Goal: Information Seeking & Learning: Learn about a topic

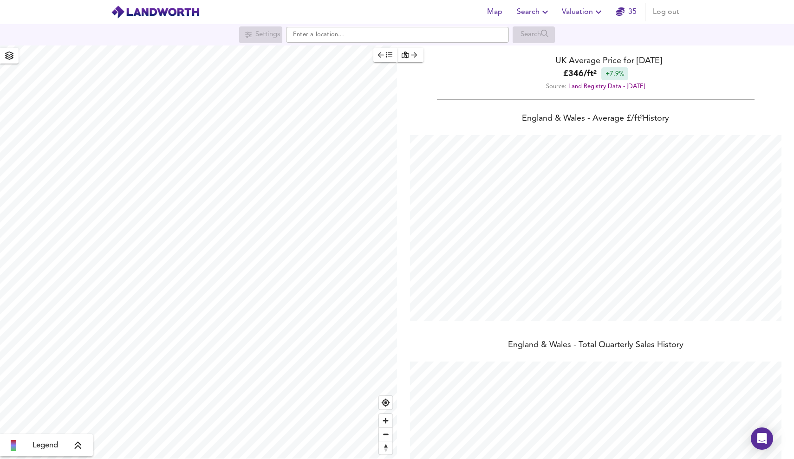
scroll to position [459, 794]
click at [638, 17] on span "35" at bounding box center [626, 12] width 30 height 13
click at [574, 16] on span "Valuation" at bounding box center [583, 12] width 42 height 13
click at [576, 47] on li "Valuation Report History" at bounding box center [582, 50] width 111 height 17
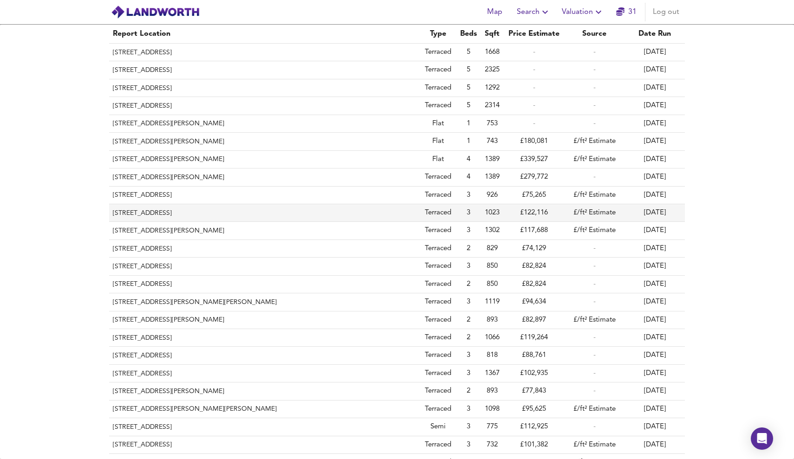
click at [372, 217] on th "[STREET_ADDRESS]" at bounding box center [264, 213] width 310 height 18
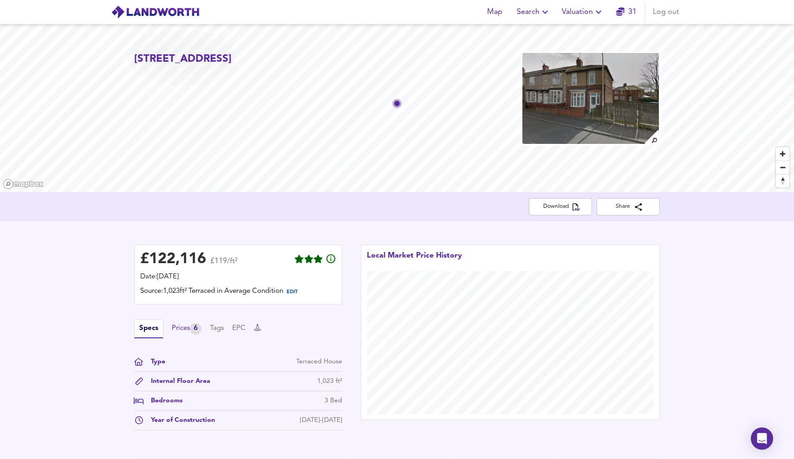
click at [188, 328] on div "Prices 6" at bounding box center [187, 329] width 30 height 12
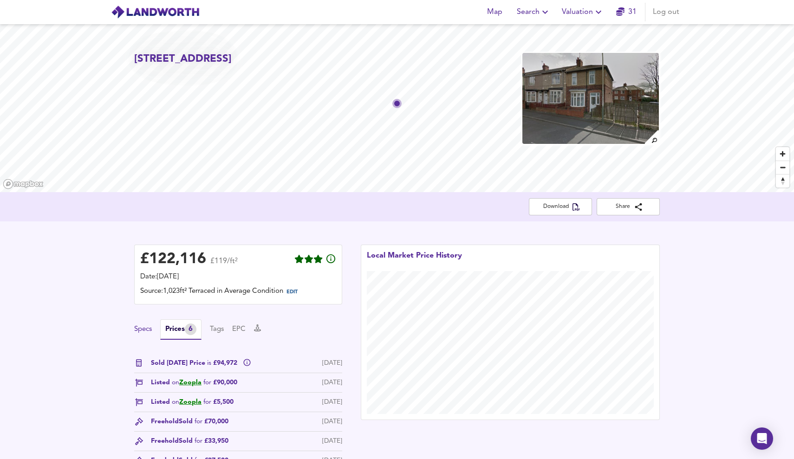
click at [139, 324] on button "Specs" at bounding box center [143, 329] width 18 height 10
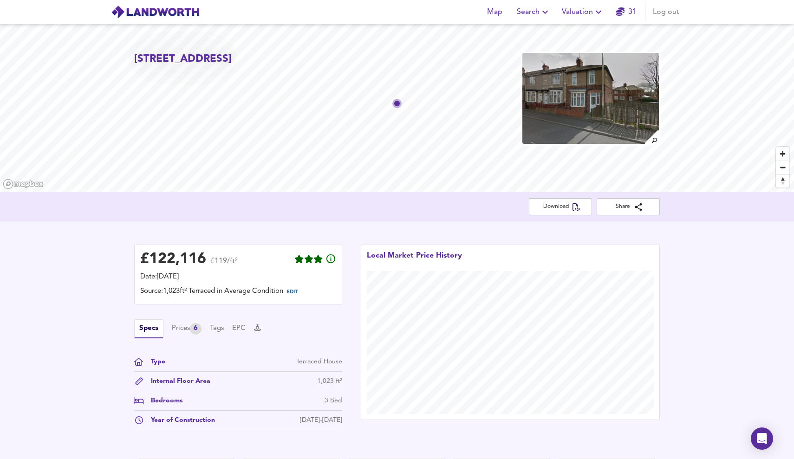
click at [180, 334] on div "Specs Prices 6 Tags EPC" at bounding box center [238, 328] width 208 height 19
click at [184, 327] on div "Prices 6" at bounding box center [187, 329] width 30 height 12
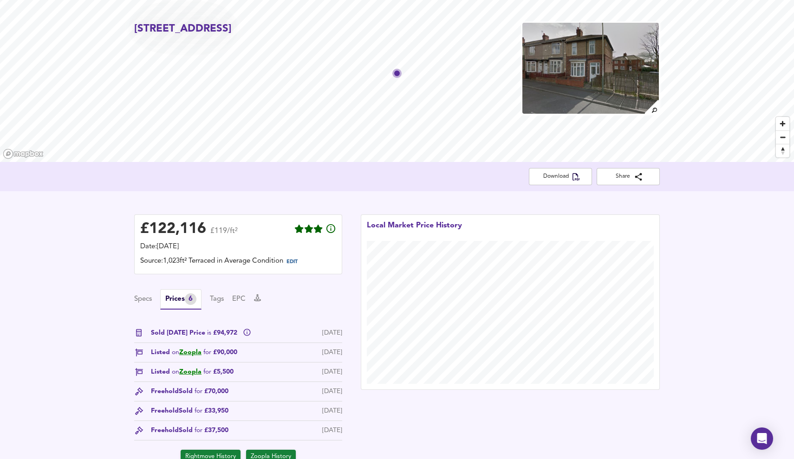
scroll to position [28, 0]
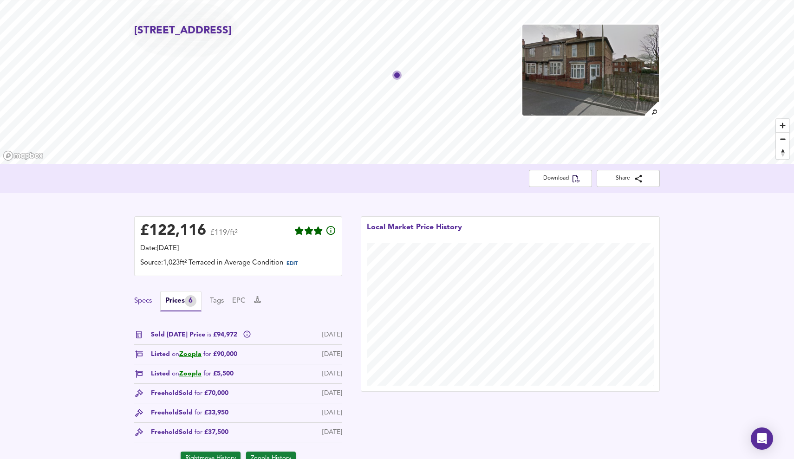
click at [141, 299] on button "Specs" at bounding box center [143, 301] width 18 height 10
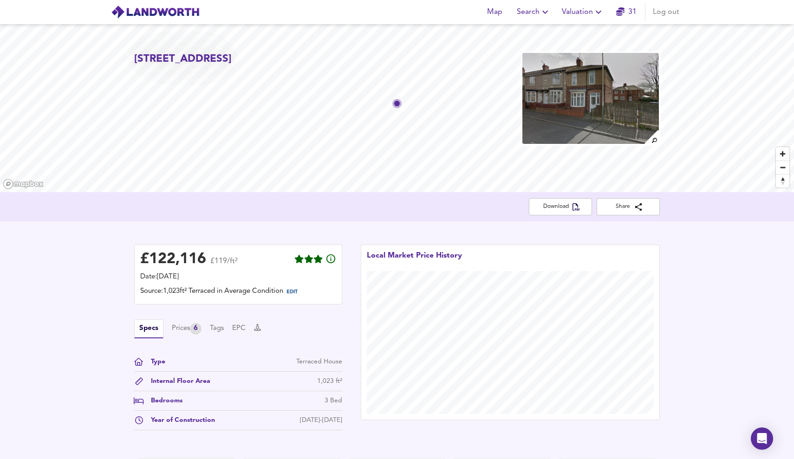
scroll to position [0, 0]
click at [260, 327] on icon at bounding box center [257, 327] width 7 height 7
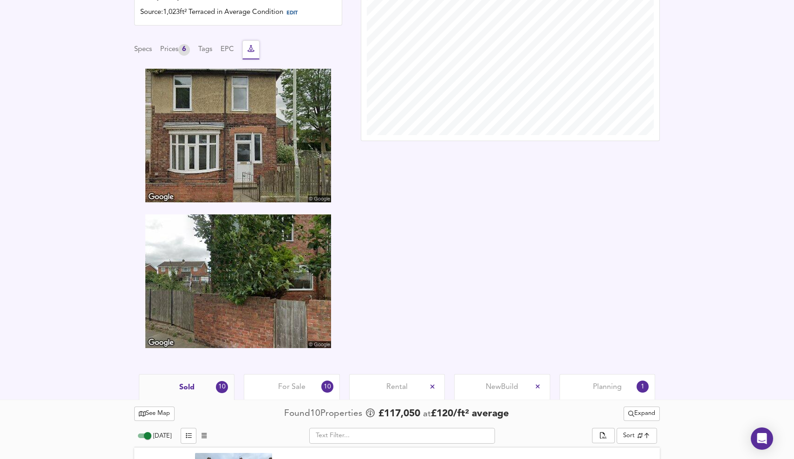
scroll to position [276, 0]
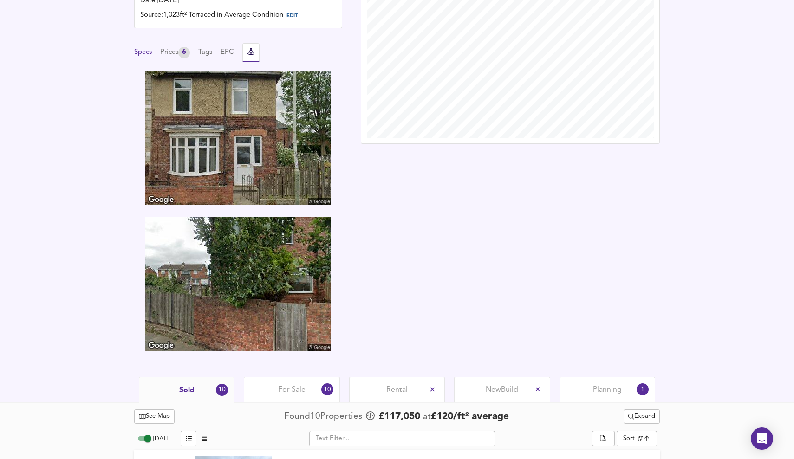
click at [146, 49] on button "Specs" at bounding box center [143, 52] width 18 height 10
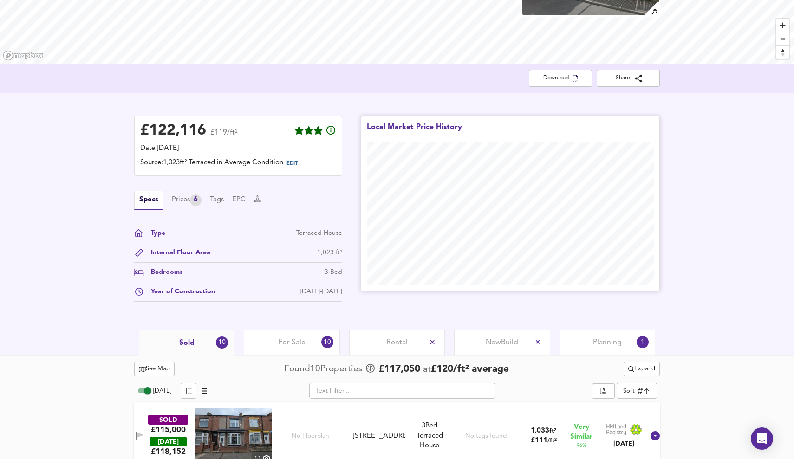
scroll to position [130, 0]
click at [208, 343] on div "Sold 10" at bounding box center [187, 342] width 96 height 26
click at [530, 344] on div "New Build" at bounding box center [502, 342] width 96 height 26
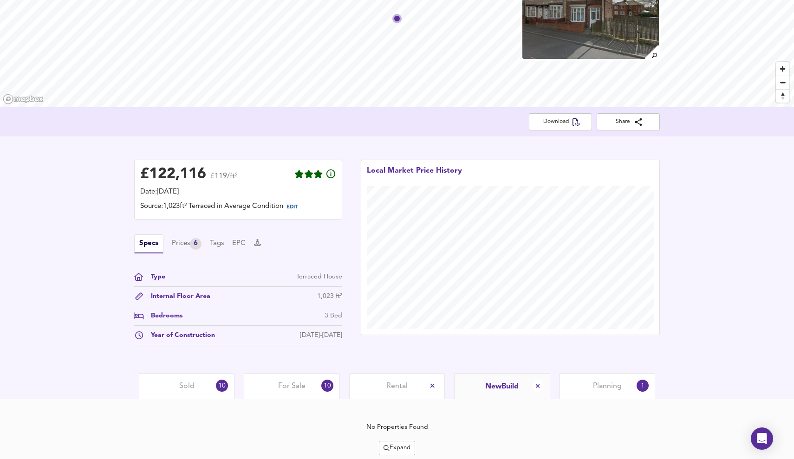
click at [224, 390] on div "10" at bounding box center [222, 386] width 12 height 12
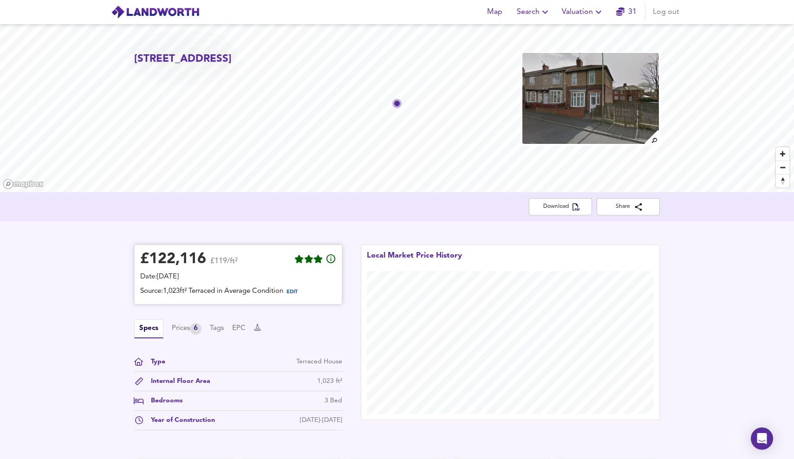
click at [243, 263] on div "£ 122,116 £119/ft²" at bounding box center [238, 261] width 196 height 20
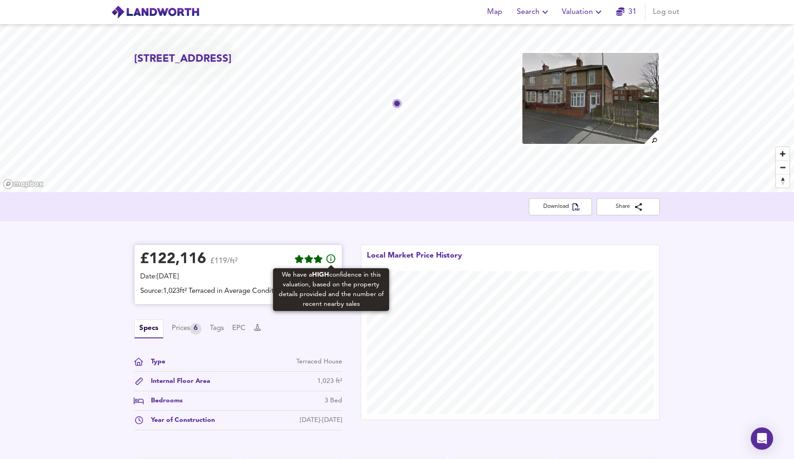
click at [331, 260] on icon at bounding box center [330, 258] width 11 height 11
click at [331, 259] on icon at bounding box center [330, 258] width 11 height 11
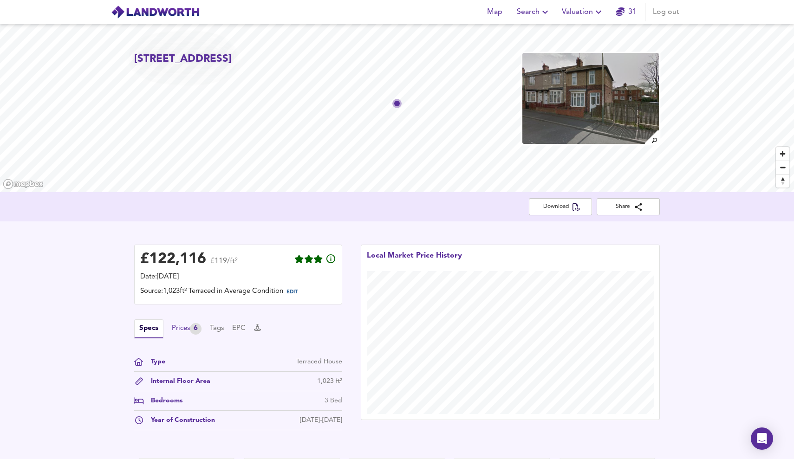
click at [175, 328] on div "Prices 6" at bounding box center [187, 329] width 30 height 12
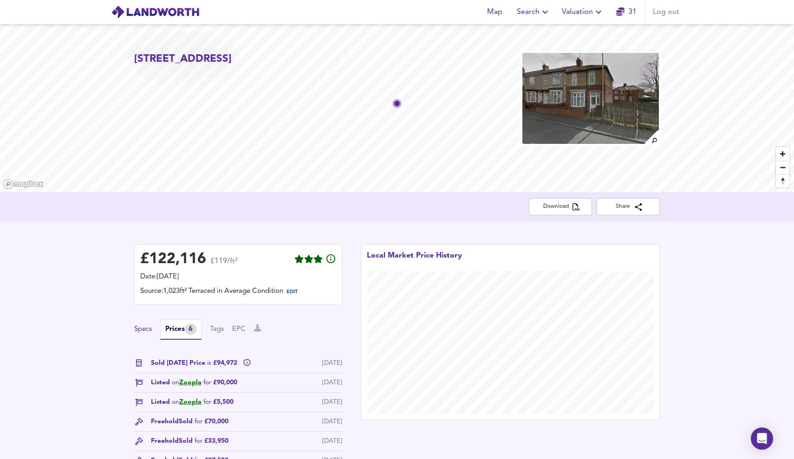
click at [146, 331] on button "Specs" at bounding box center [143, 329] width 18 height 10
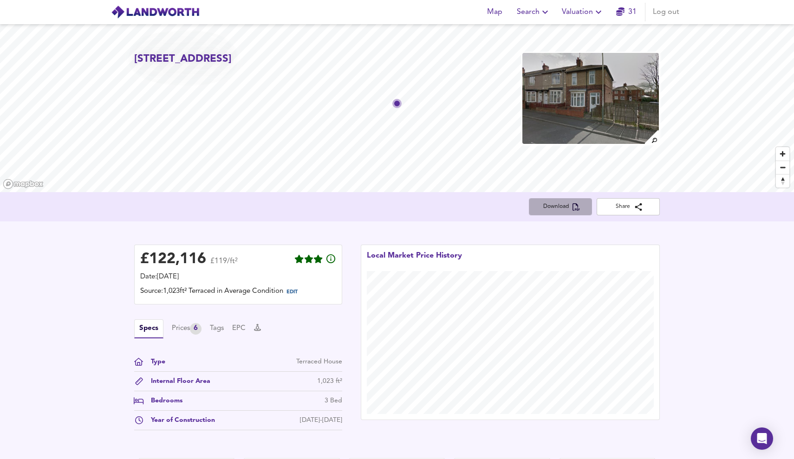
click at [578, 204] on icon "button" at bounding box center [575, 206] width 7 height 7
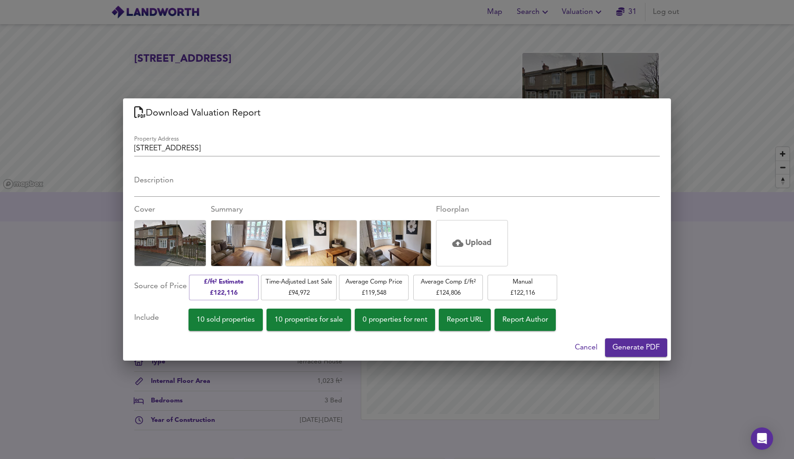
click at [652, 94] on div "Download Valuation Report Property Address [STREET_ADDRESS] Description x Cover…" at bounding box center [397, 229] width 794 height 459
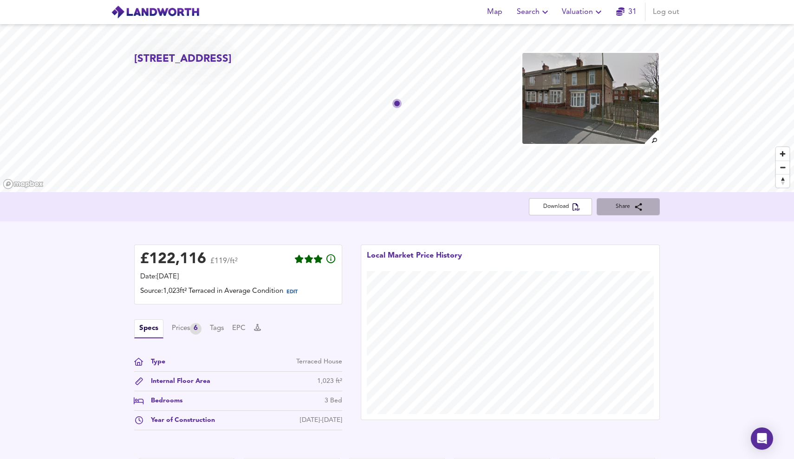
click at [639, 210] on icon "button" at bounding box center [638, 206] width 9 height 9
click at [530, 224] on div "£ 122,116 £119/ft² Date: [DATE] Source: 1,023ft² Terraced in Average Condition …" at bounding box center [397, 339] width 794 height 237
click at [587, 14] on span "Valuation" at bounding box center [583, 12] width 42 height 13
click at [575, 49] on li "Valuation Report History" at bounding box center [582, 50] width 111 height 17
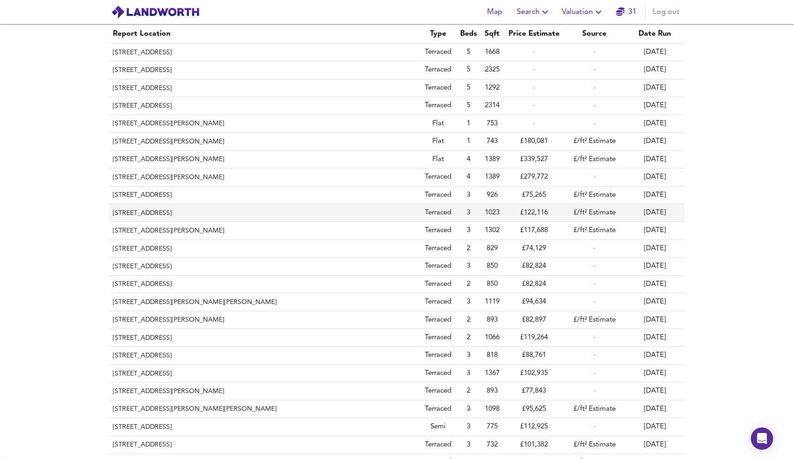
click at [231, 216] on th "[STREET_ADDRESS]" at bounding box center [264, 213] width 310 height 18
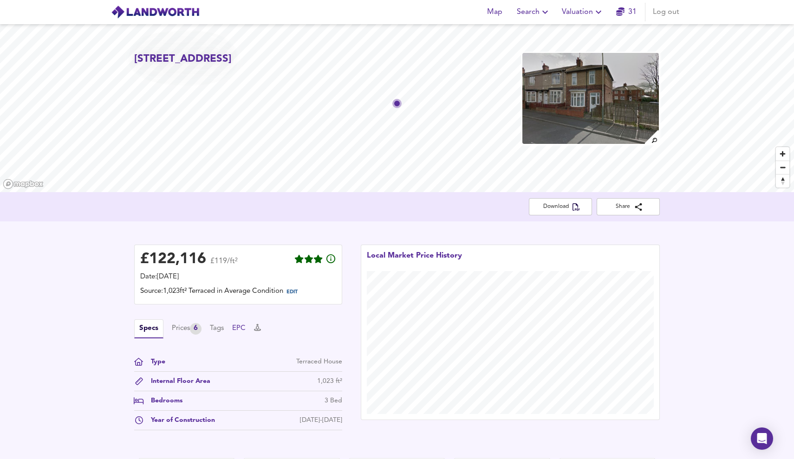
click at [246, 327] on button "EPC" at bounding box center [238, 329] width 13 height 10
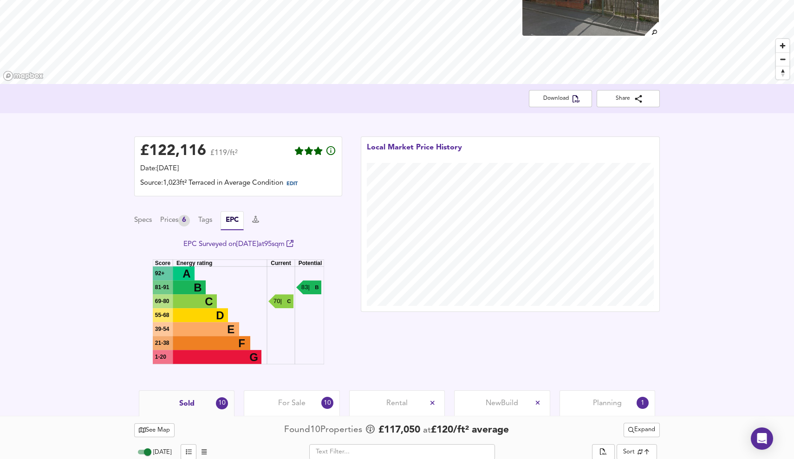
scroll to position [133, 0]
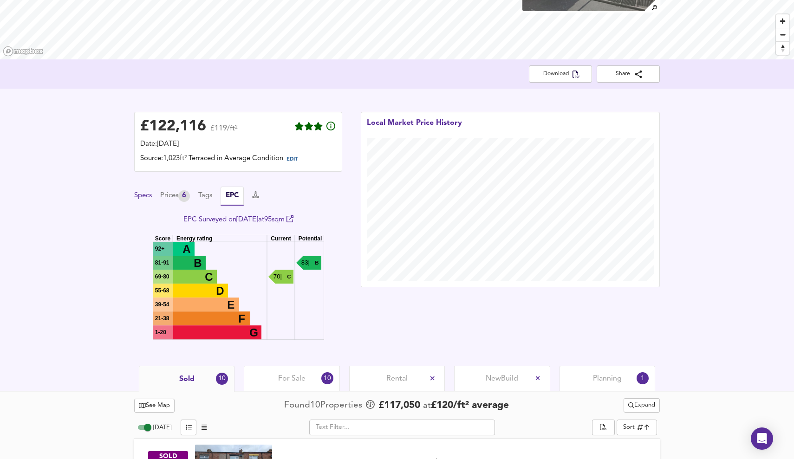
click at [143, 195] on button "Specs" at bounding box center [143, 196] width 18 height 10
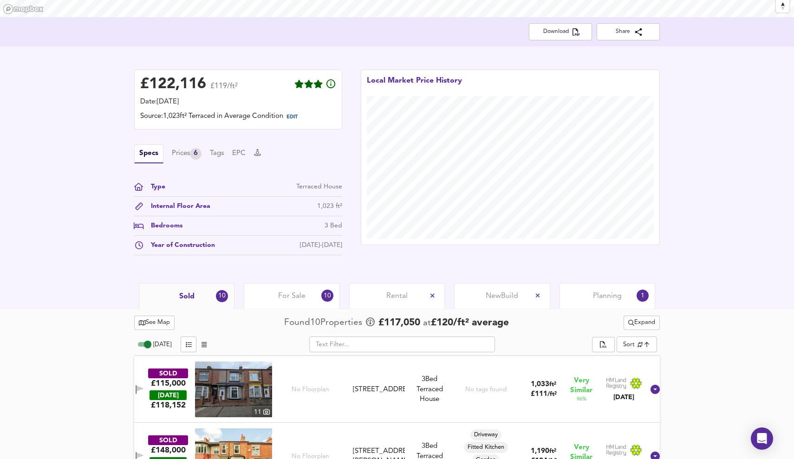
scroll to position [177, 0]
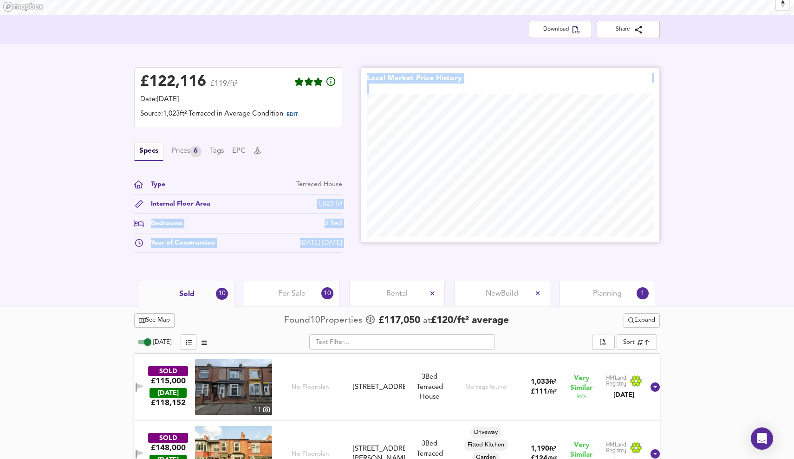
click at [378, 201] on div "£ 122,116 £119/ft² Date: [DATE] Source: 1,023ft² Terraced in Average Condition …" at bounding box center [397, 162] width 544 height 209
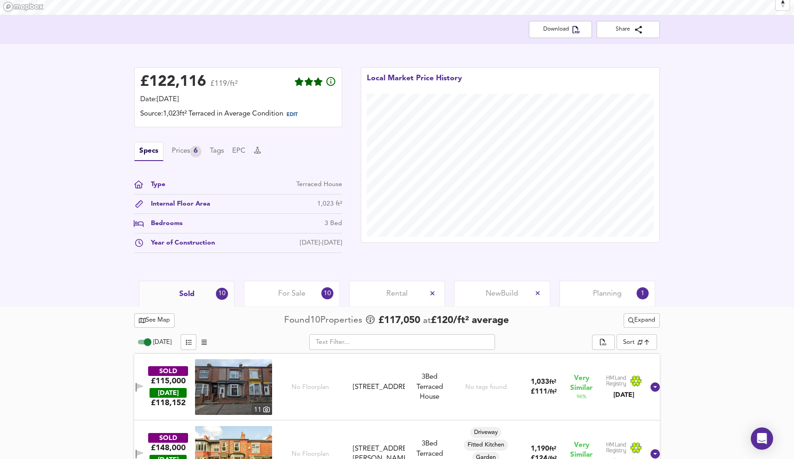
click at [356, 257] on div "Local Market Price History" at bounding box center [510, 162] width 318 height 209
click at [296, 114] on span "EDIT" at bounding box center [291, 114] width 11 height 5
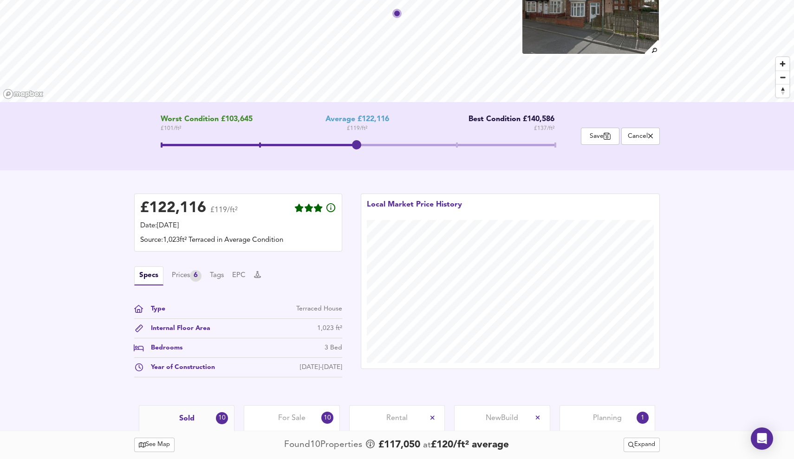
scroll to position [80, 0]
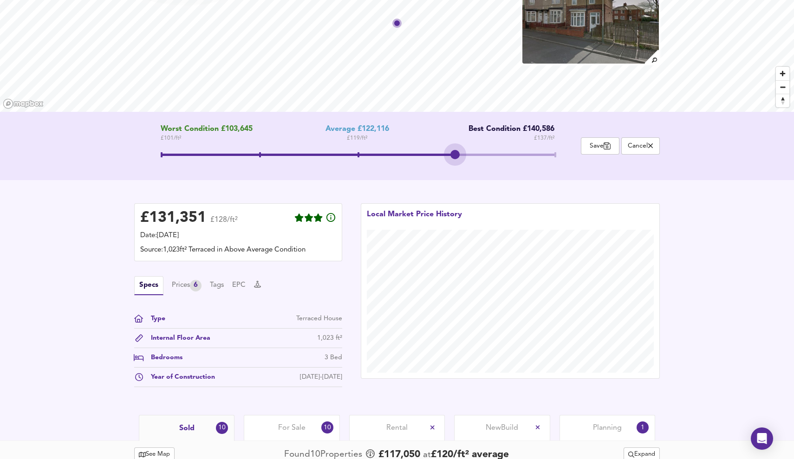
click at [458, 155] on span at bounding box center [358, 156] width 394 height 17
click at [357, 154] on span at bounding box center [358, 156] width 394 height 17
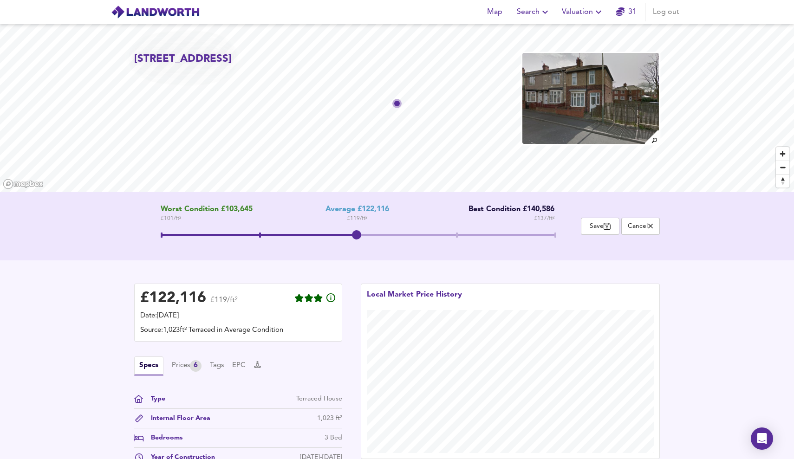
scroll to position [0, 0]
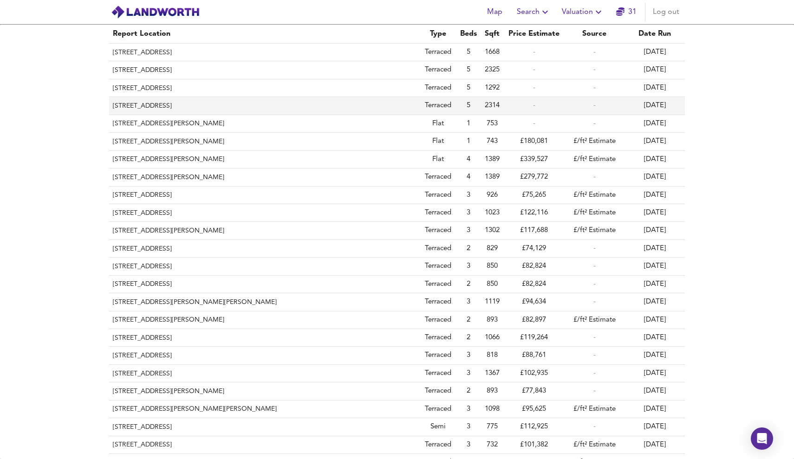
scroll to position [0, 0]
